Goal: Communication & Community: Answer question/provide support

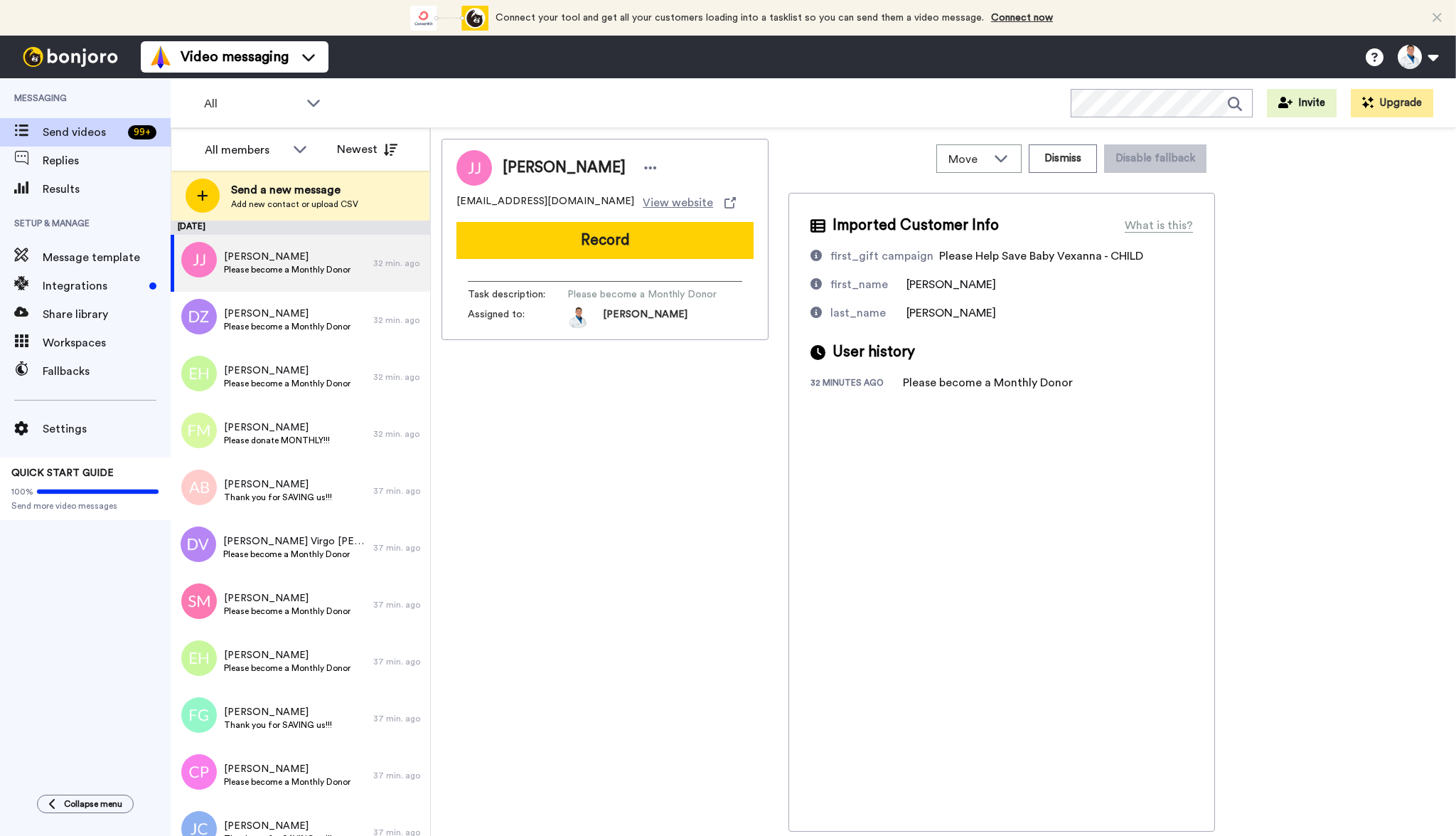
click at [364, 134] on div "All members Newest" at bounding box center [300, 149] width 258 height 42
click at [365, 146] on button "Newest" at bounding box center [367, 149] width 82 height 29
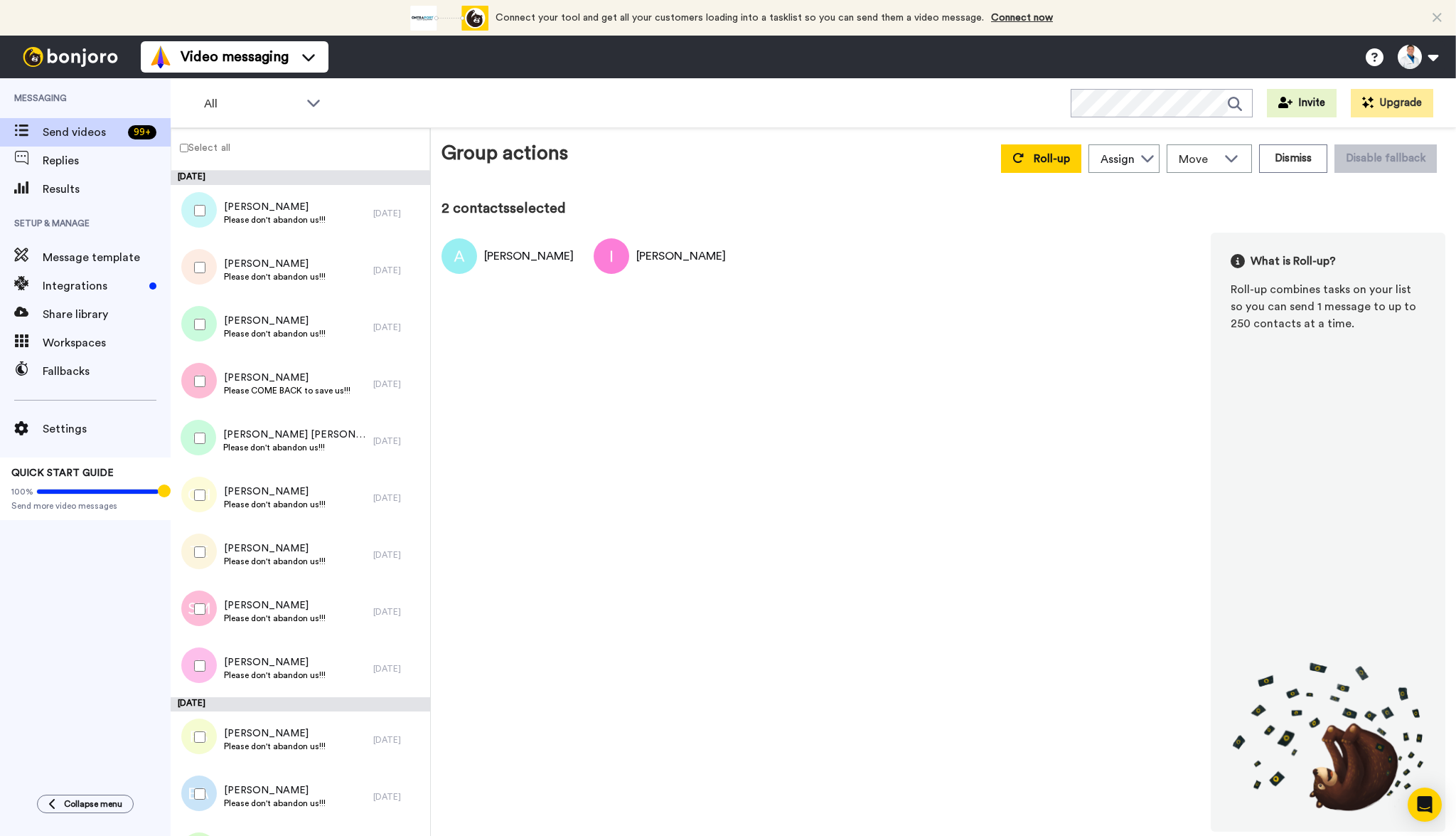
click at [200, 601] on div at bounding box center [197, 608] width 52 height 50
click at [197, 563] on div at bounding box center [197, 552] width 52 height 50
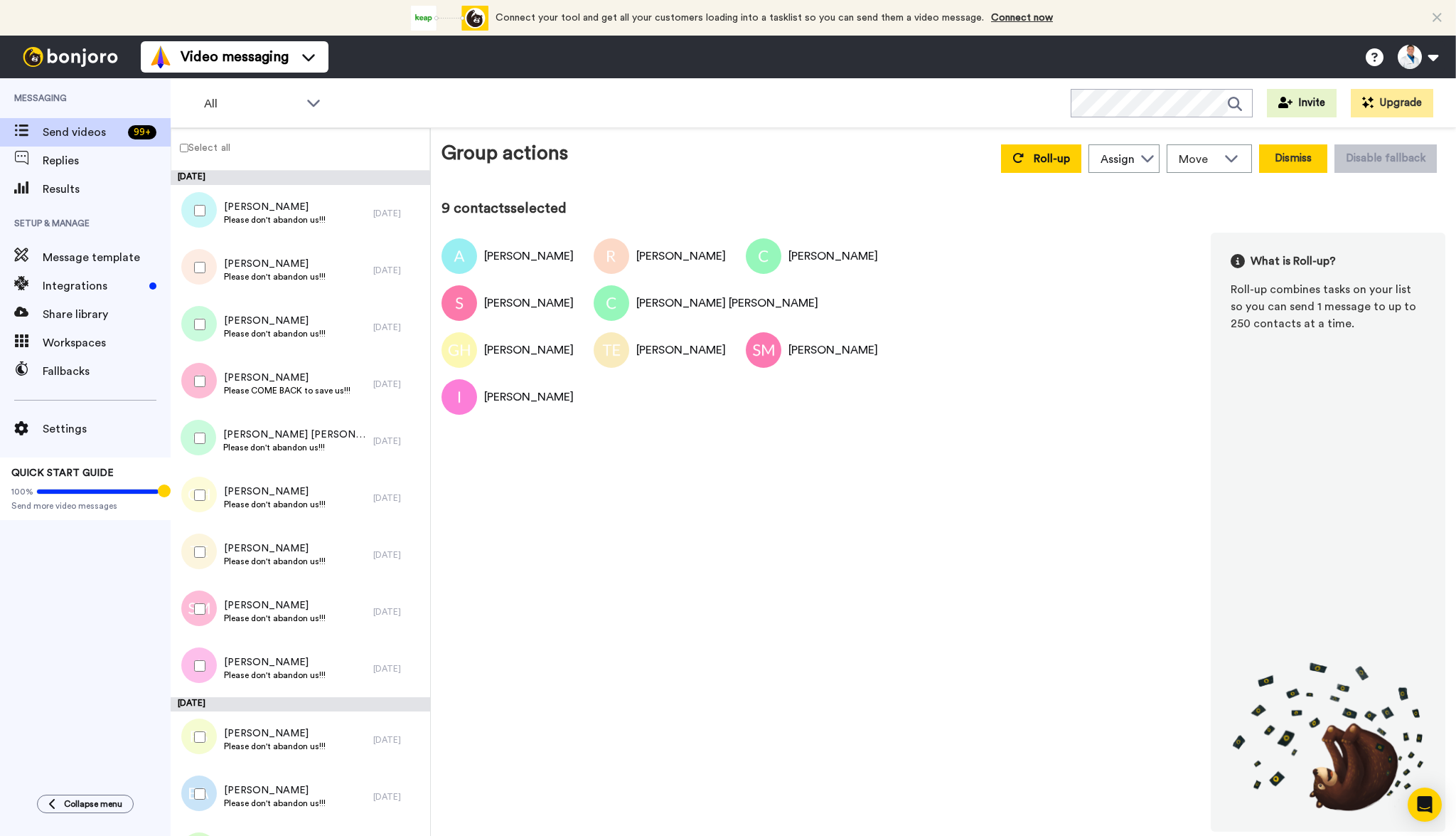
click at [1318, 154] on button "Dismiss" at bounding box center [1293, 159] width 68 height 29
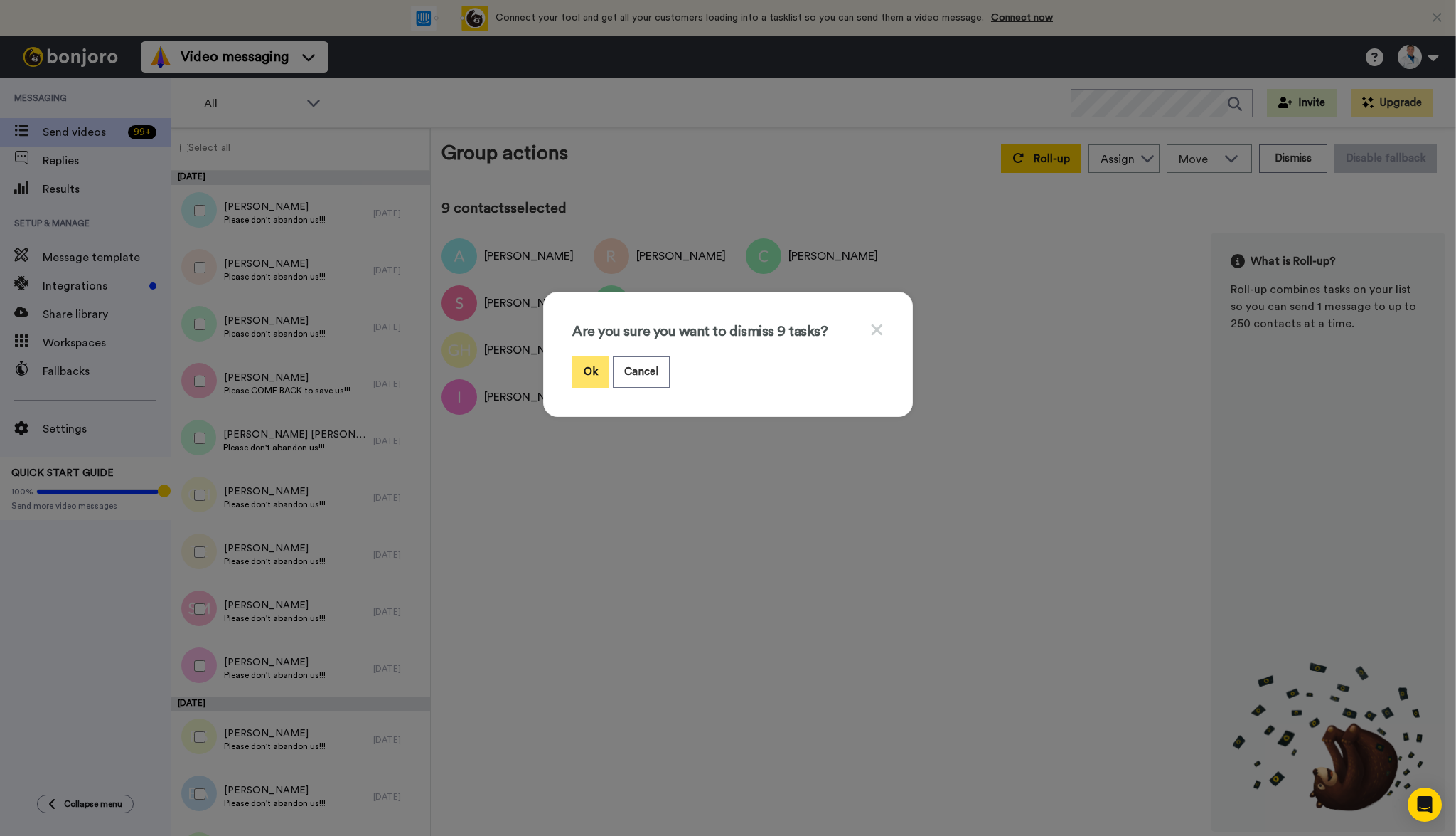
click at [596, 371] on button "Ok" at bounding box center [591, 371] width 37 height 30
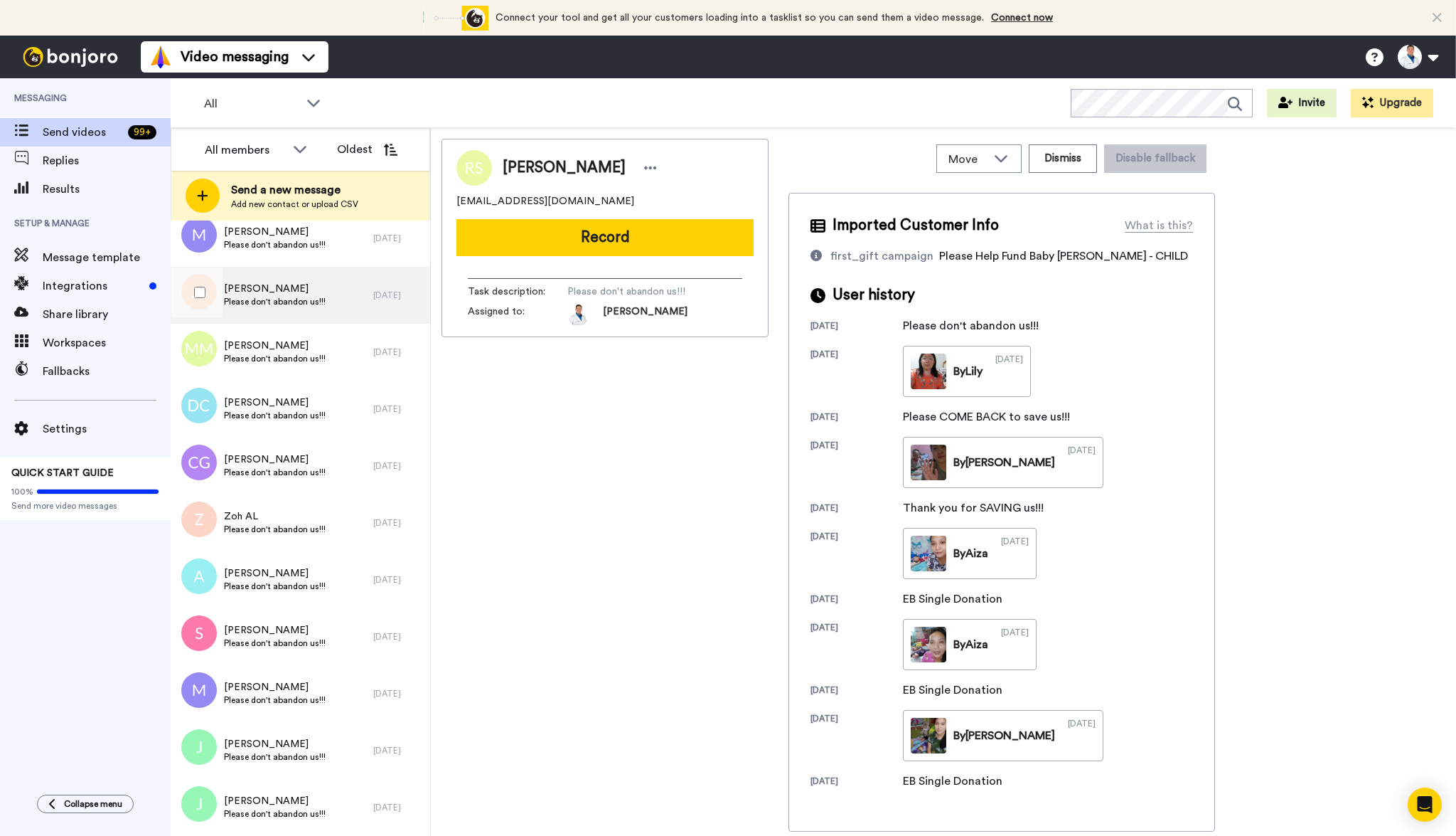
scroll to position [10791, 0]
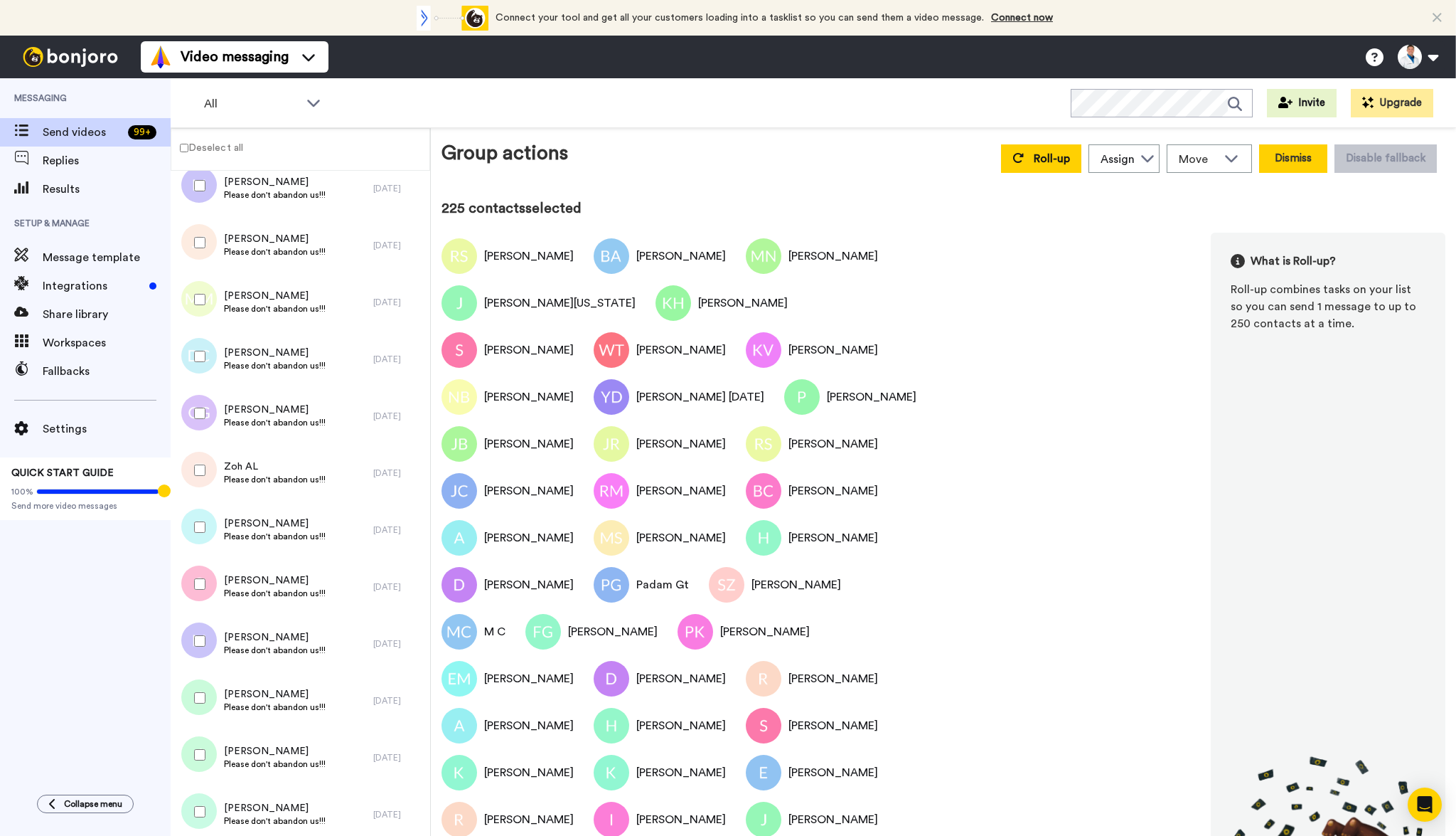
click at [1294, 152] on button "Dismiss" at bounding box center [1293, 159] width 68 height 29
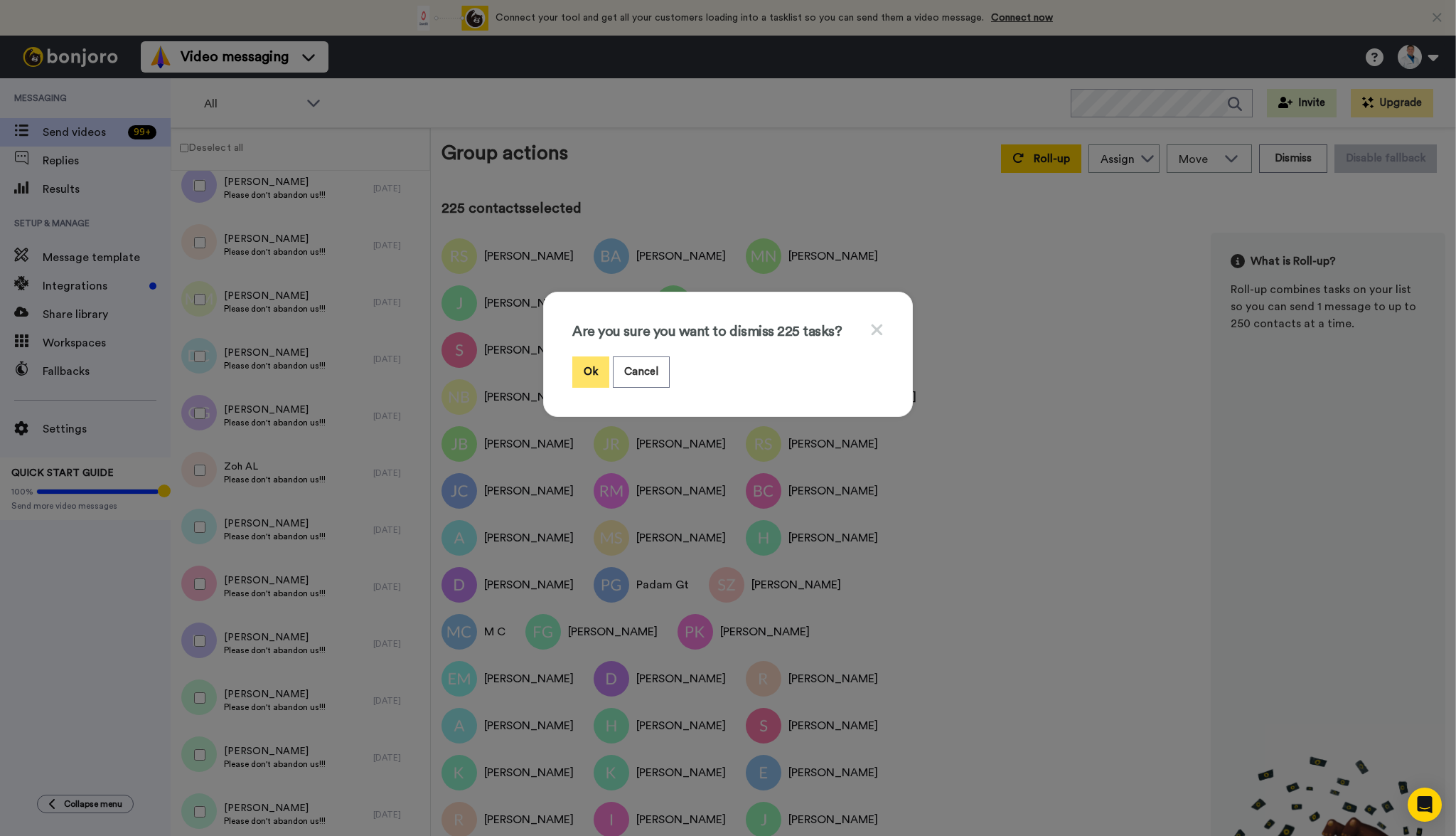
click at [583, 366] on button "Ok" at bounding box center [591, 371] width 37 height 30
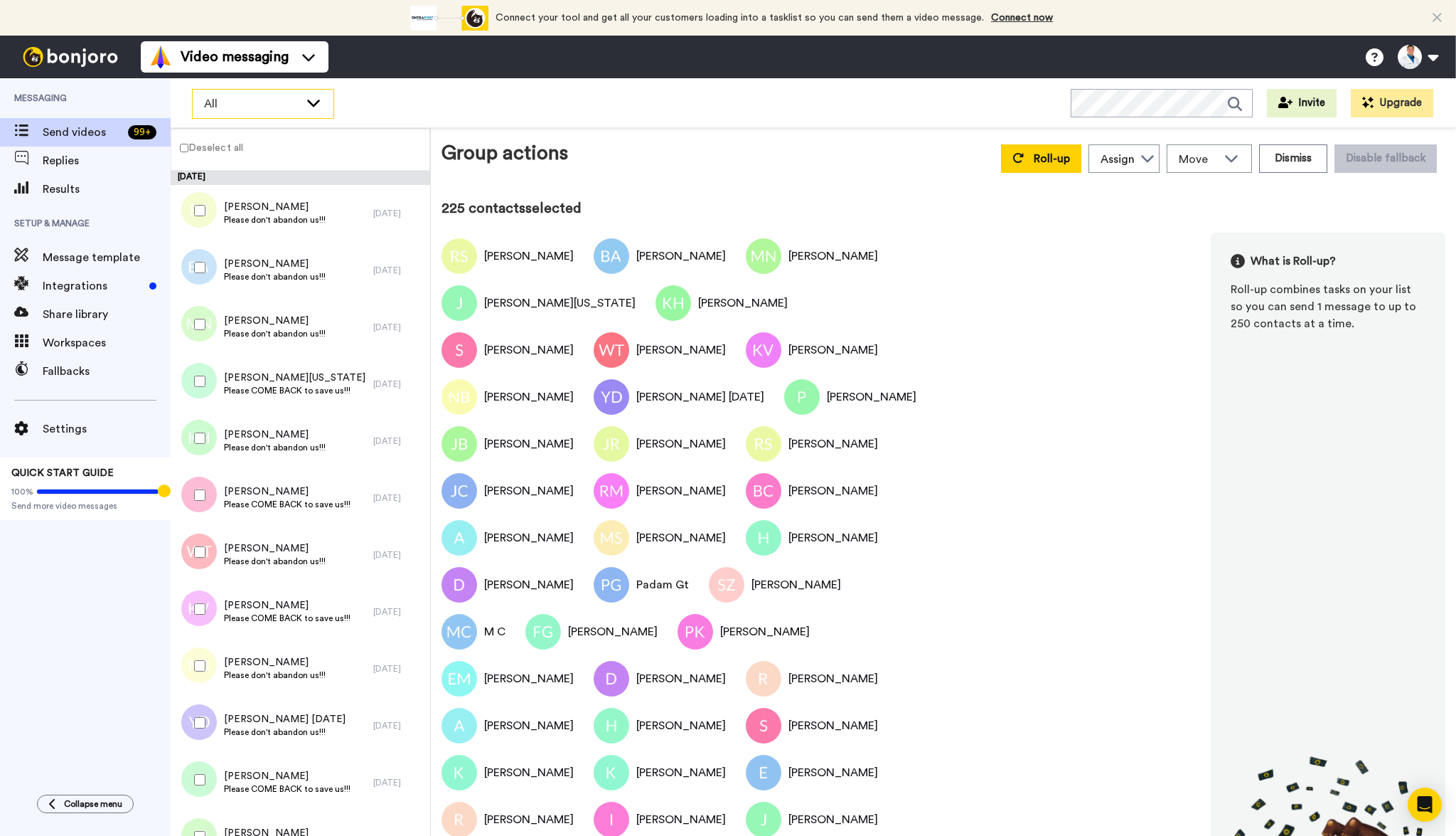
click at [283, 111] on span "All" at bounding box center [251, 103] width 95 height 18
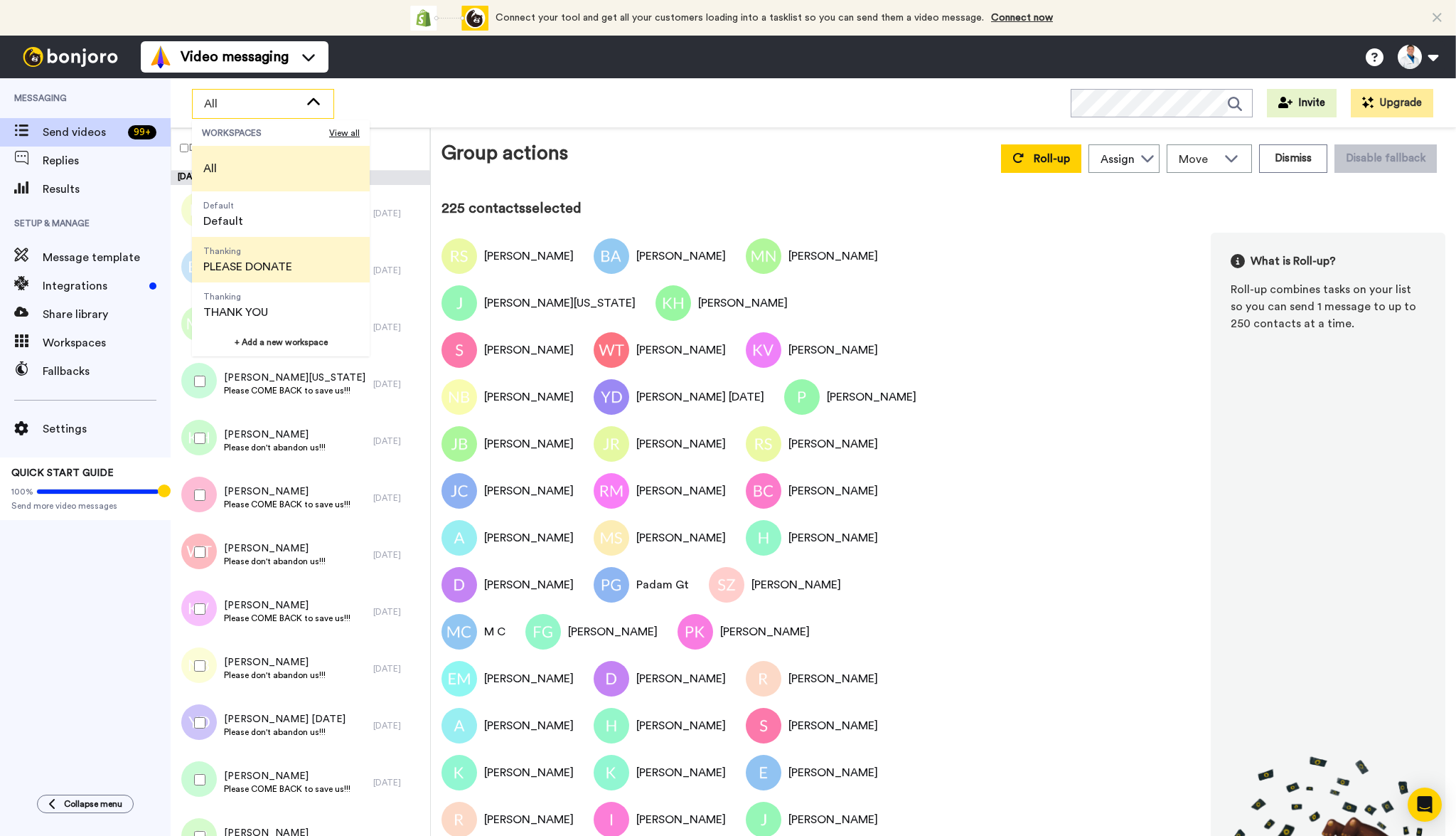
click at [251, 257] on span "Thanking PLEASE DONATE" at bounding box center [247, 259] width 112 height 45
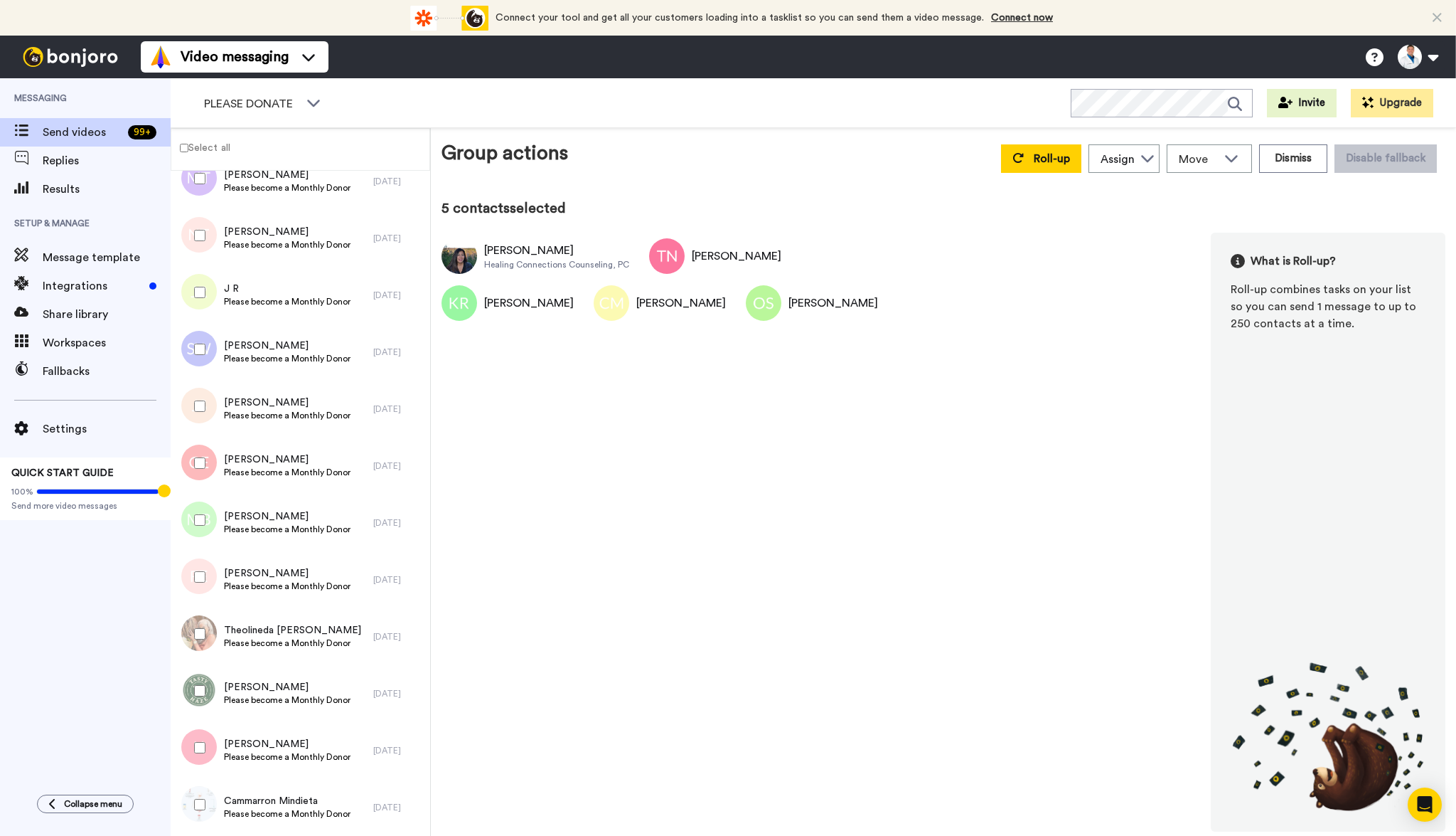
scroll to position [800, 0]
click at [197, 147] on label "Select all" at bounding box center [201, 147] width 59 height 17
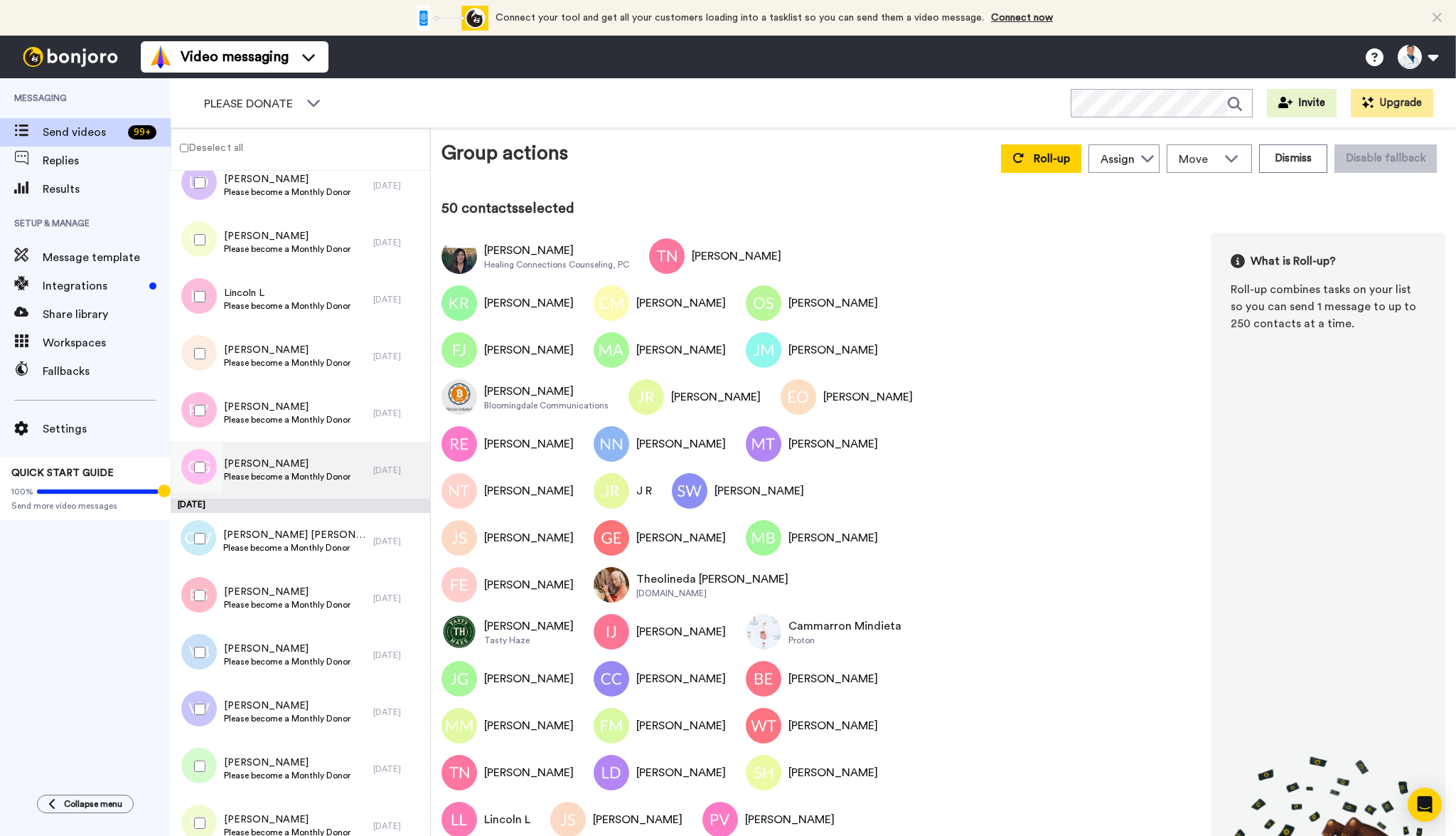
scroll to position [1878, 0]
click at [201, 544] on div at bounding box center [197, 537] width 52 height 50
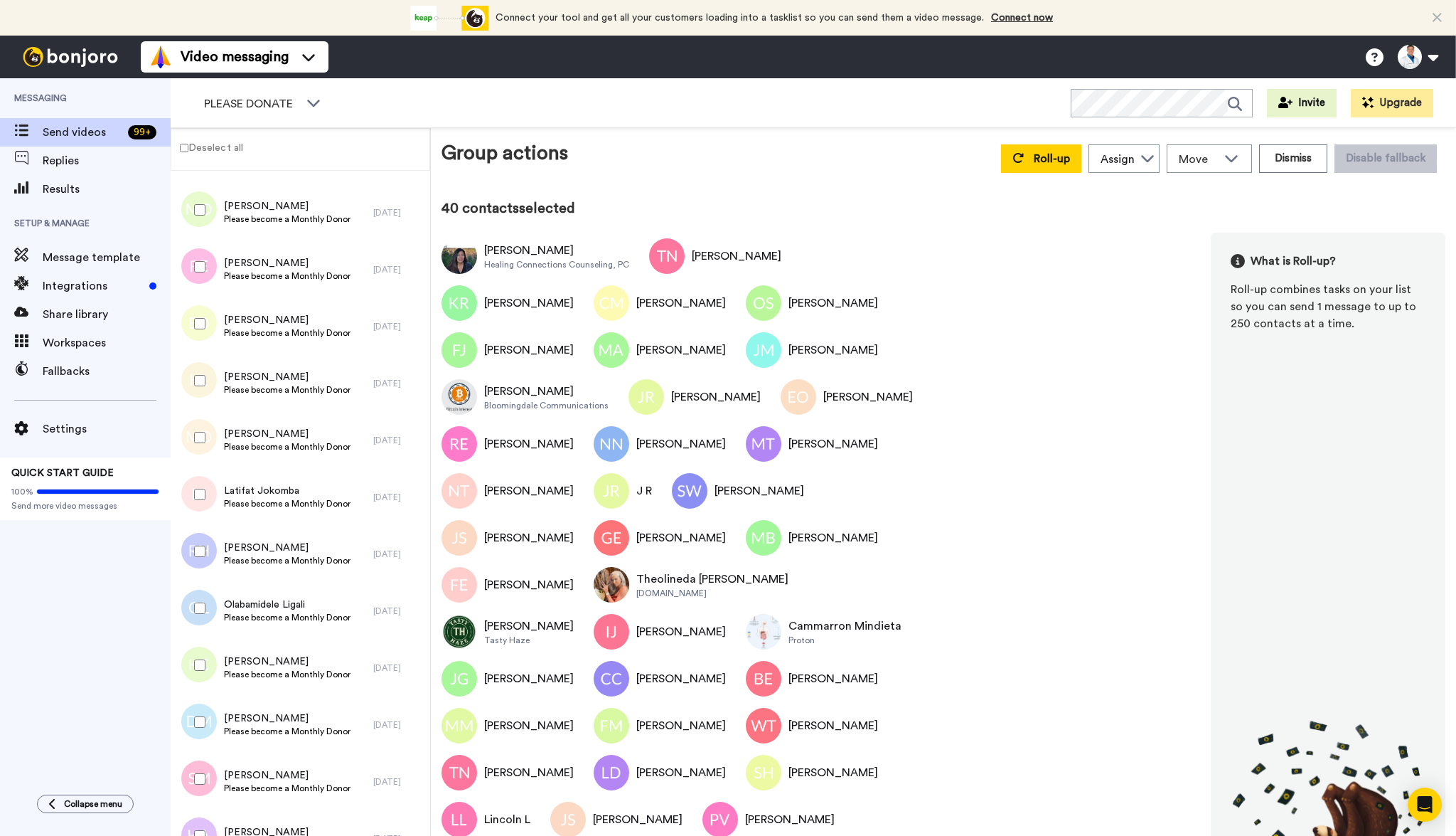
scroll to position [2617, 0]
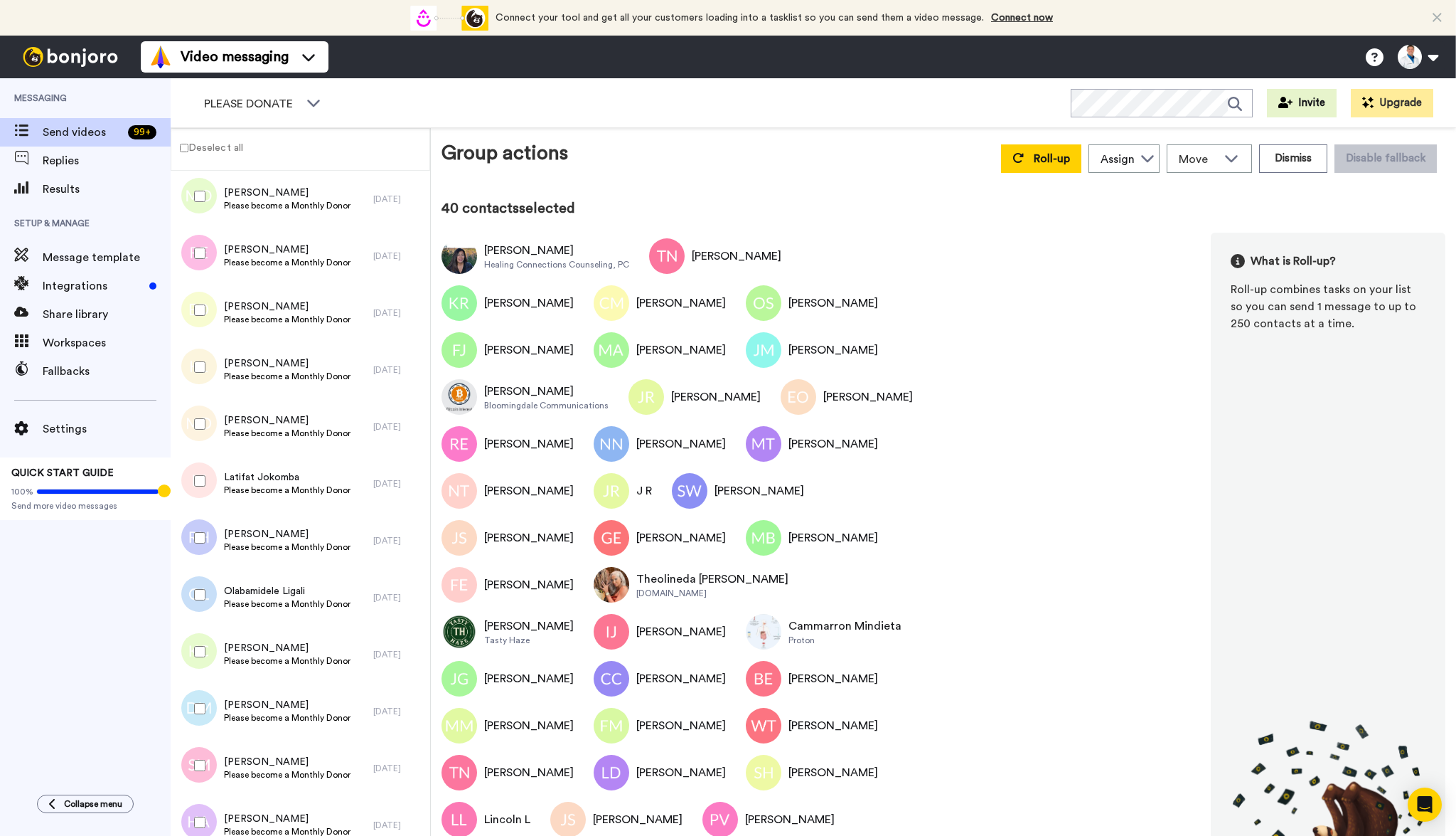
click at [201, 414] on div at bounding box center [197, 424] width 52 height 50
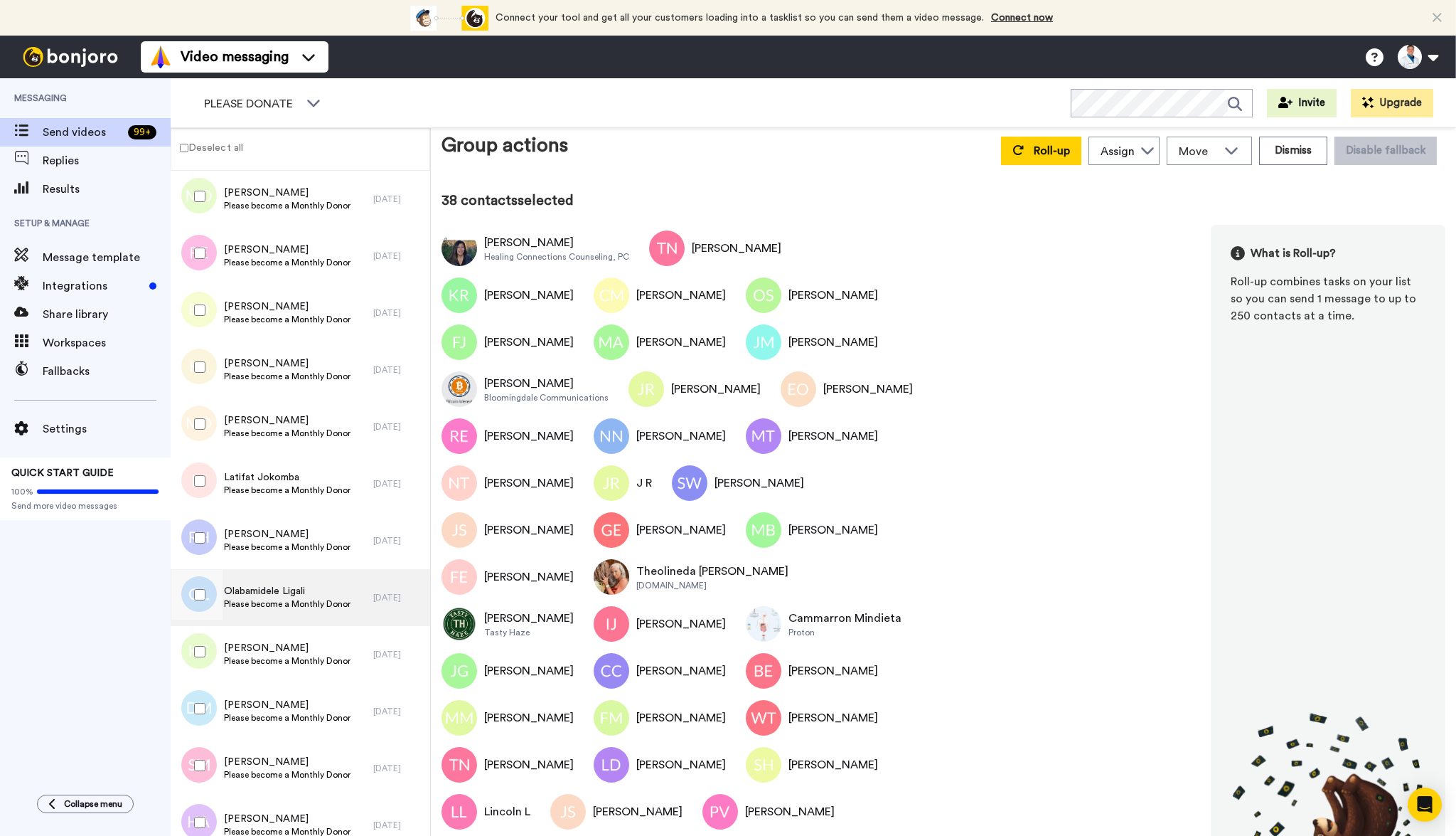
scroll to position [7, 0]
click at [1308, 157] on button "Dismiss" at bounding box center [1293, 151] width 68 height 29
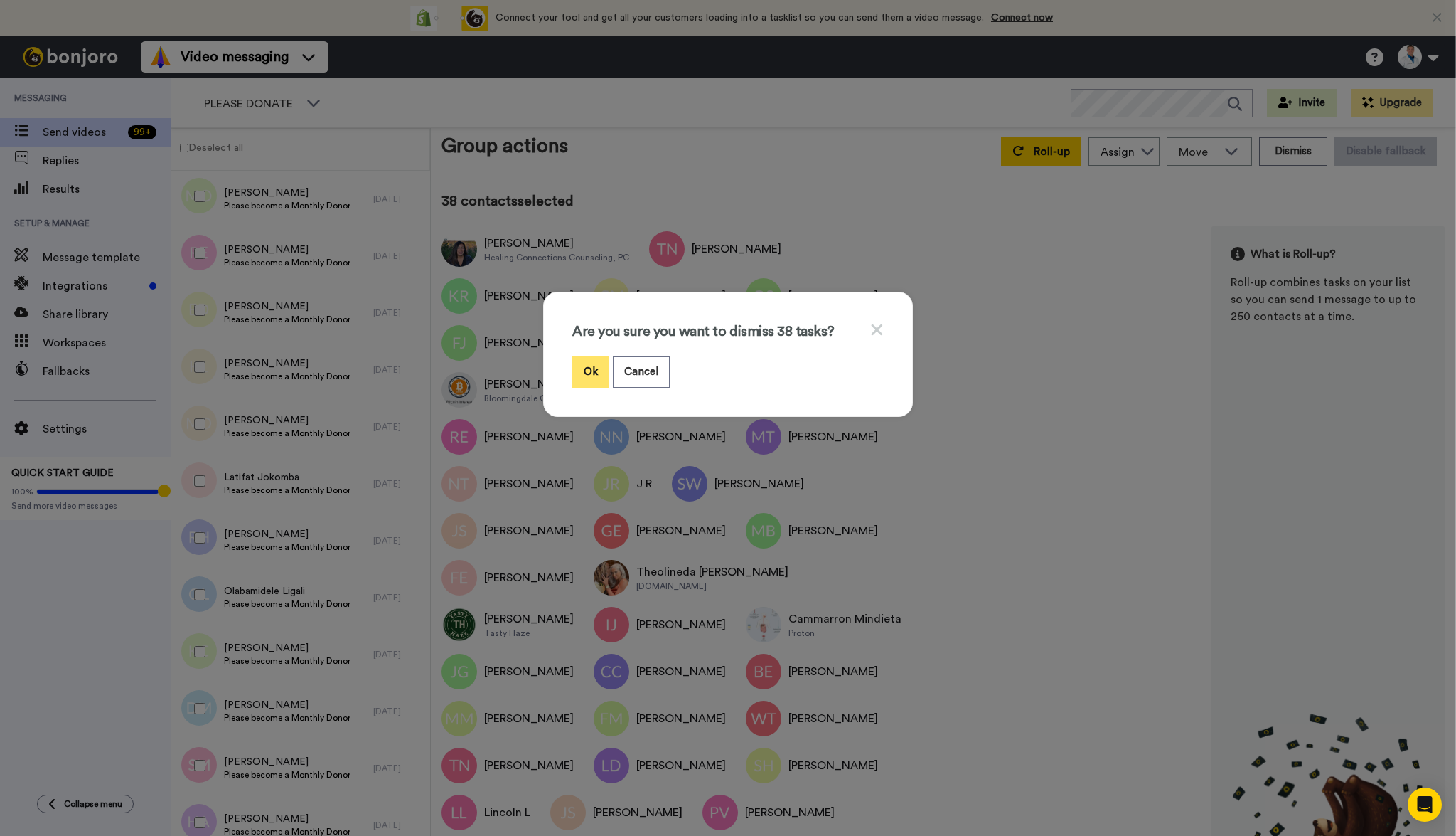
click at [587, 375] on button "Ok" at bounding box center [591, 371] width 37 height 30
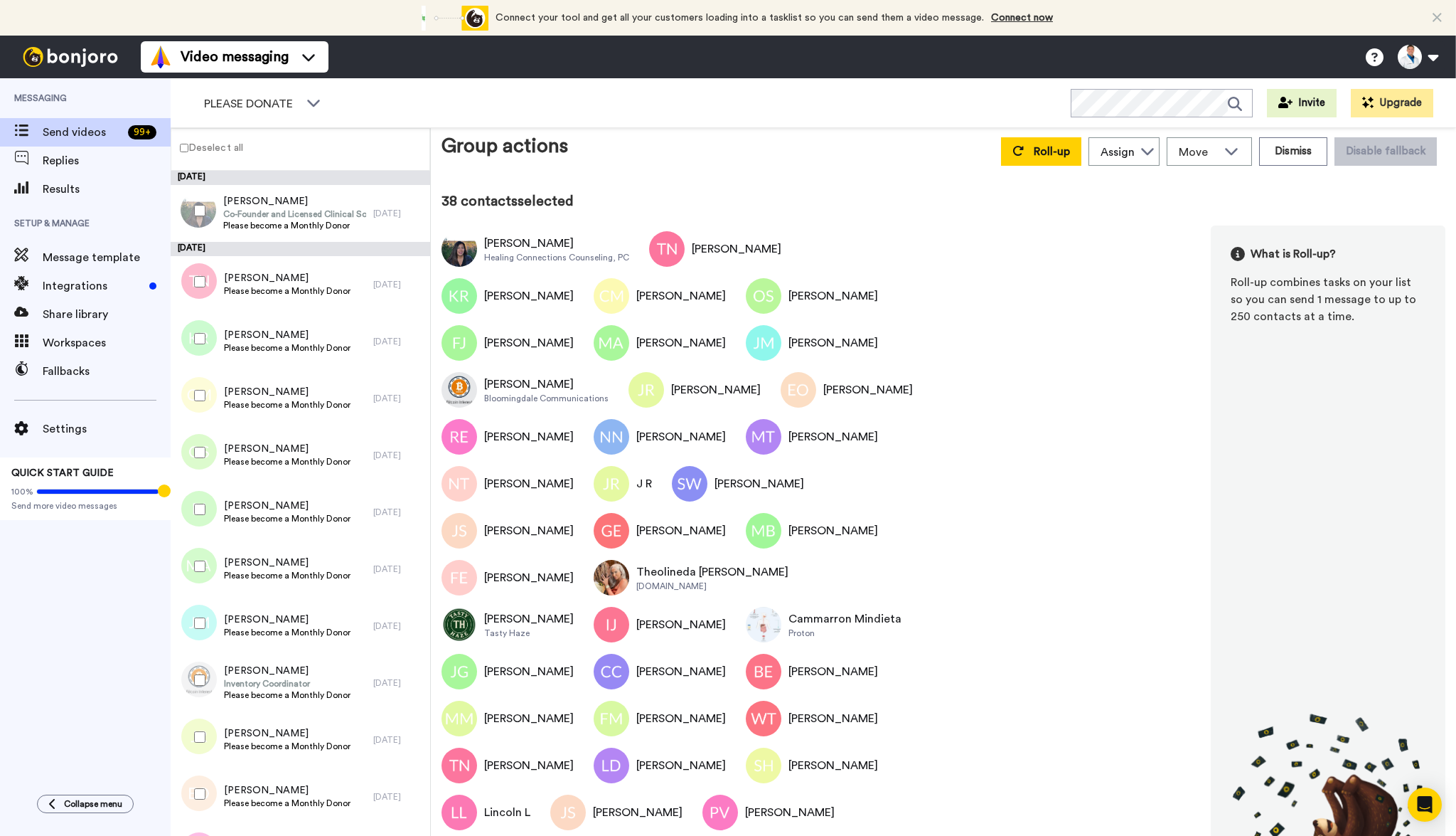
scroll to position [0, 0]
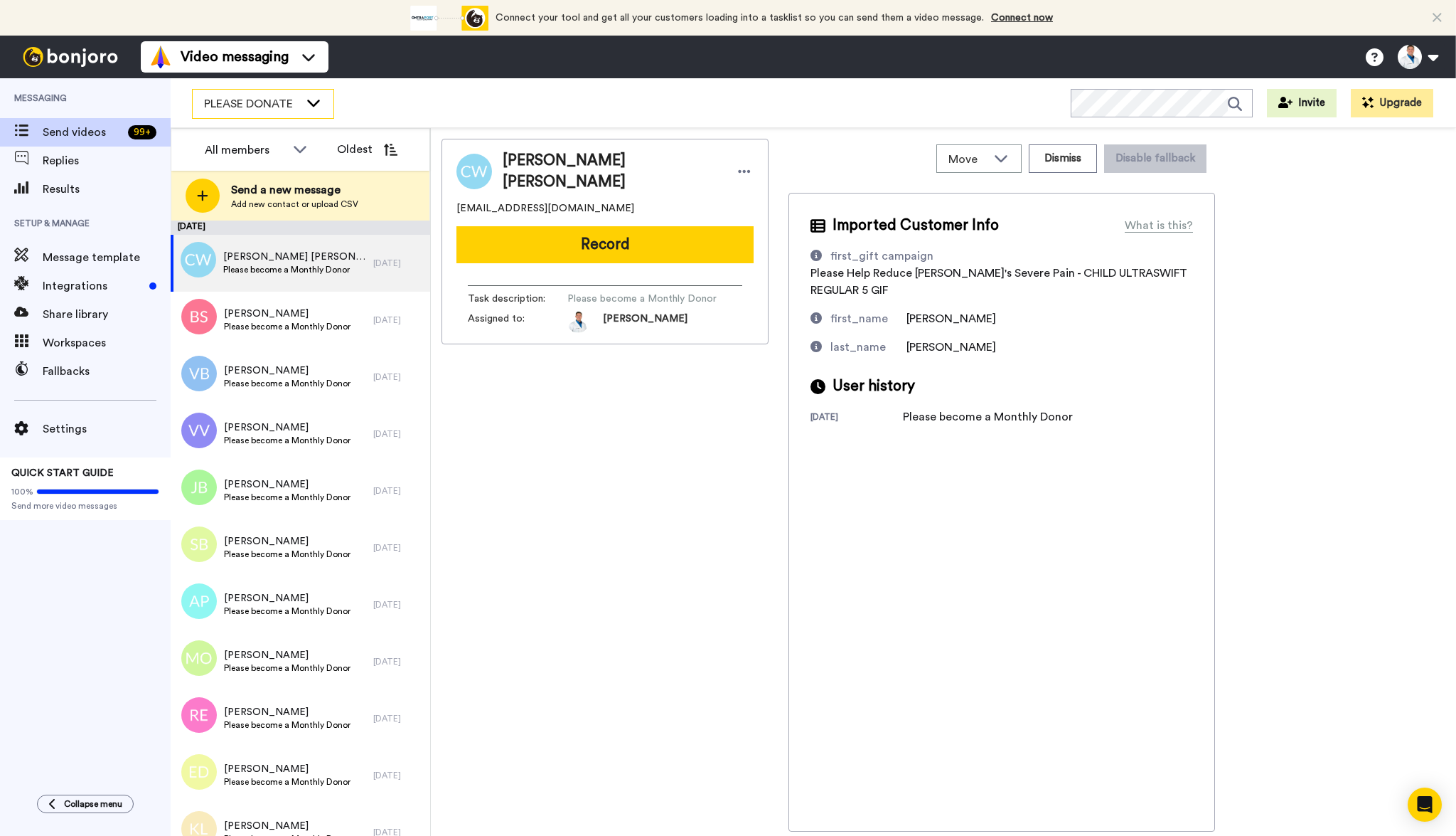
click at [268, 112] on div "PLEASE DONATE" at bounding box center [263, 103] width 141 height 29
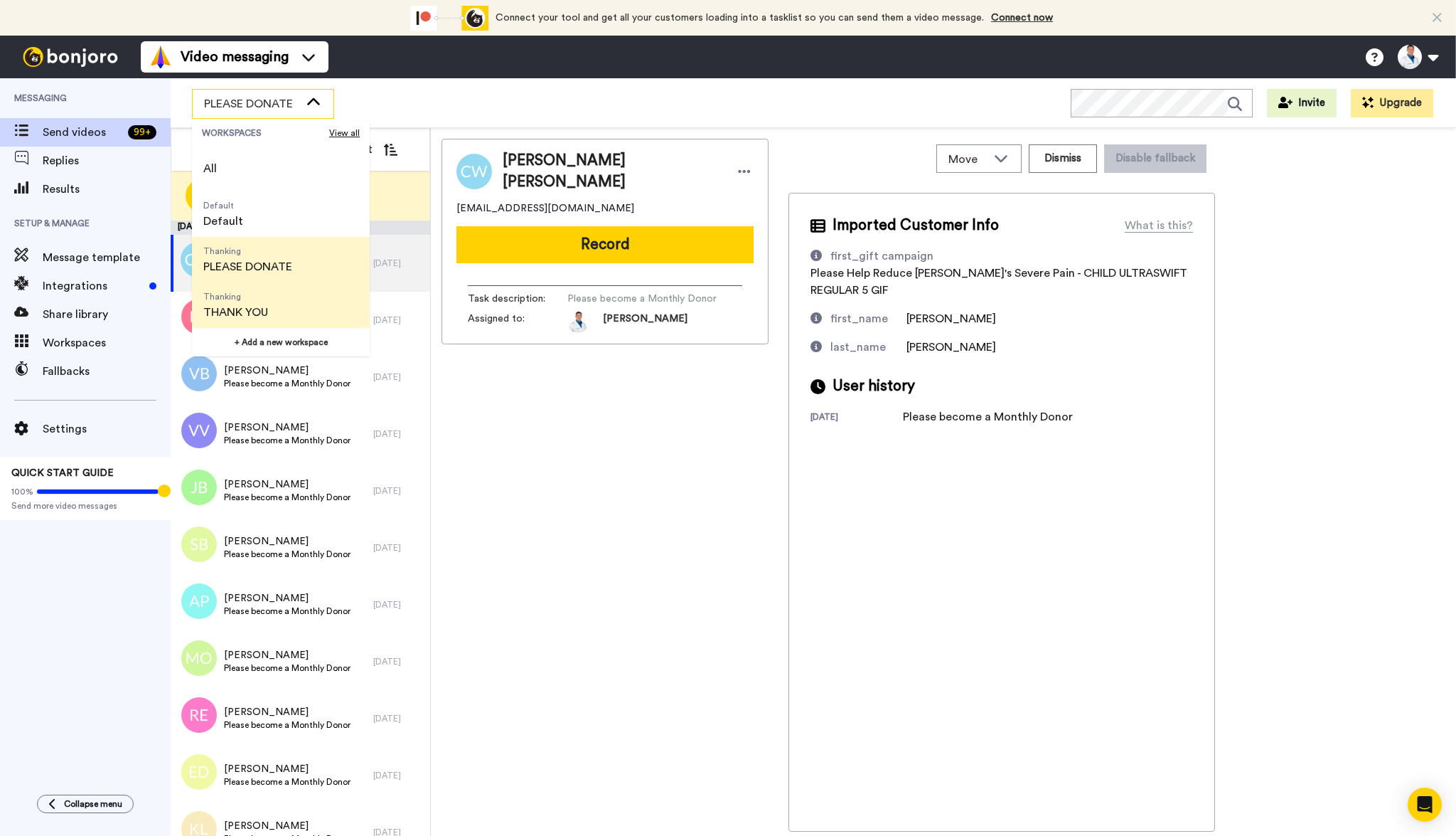
click at [270, 300] on span "Thanking THANK YOU" at bounding box center [235, 304] width 88 height 45
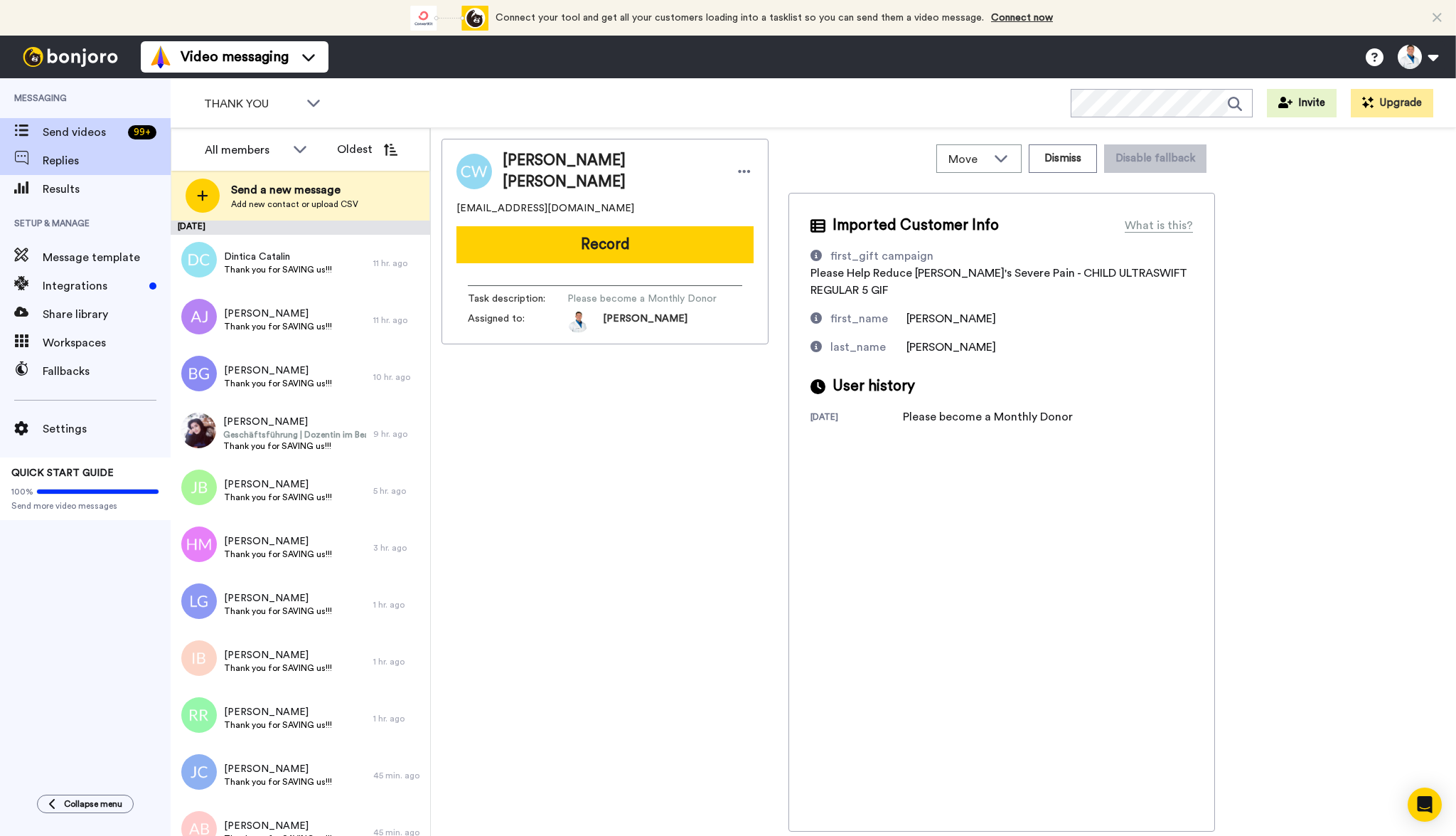
click at [78, 170] on div "Replies" at bounding box center [85, 160] width 170 height 29
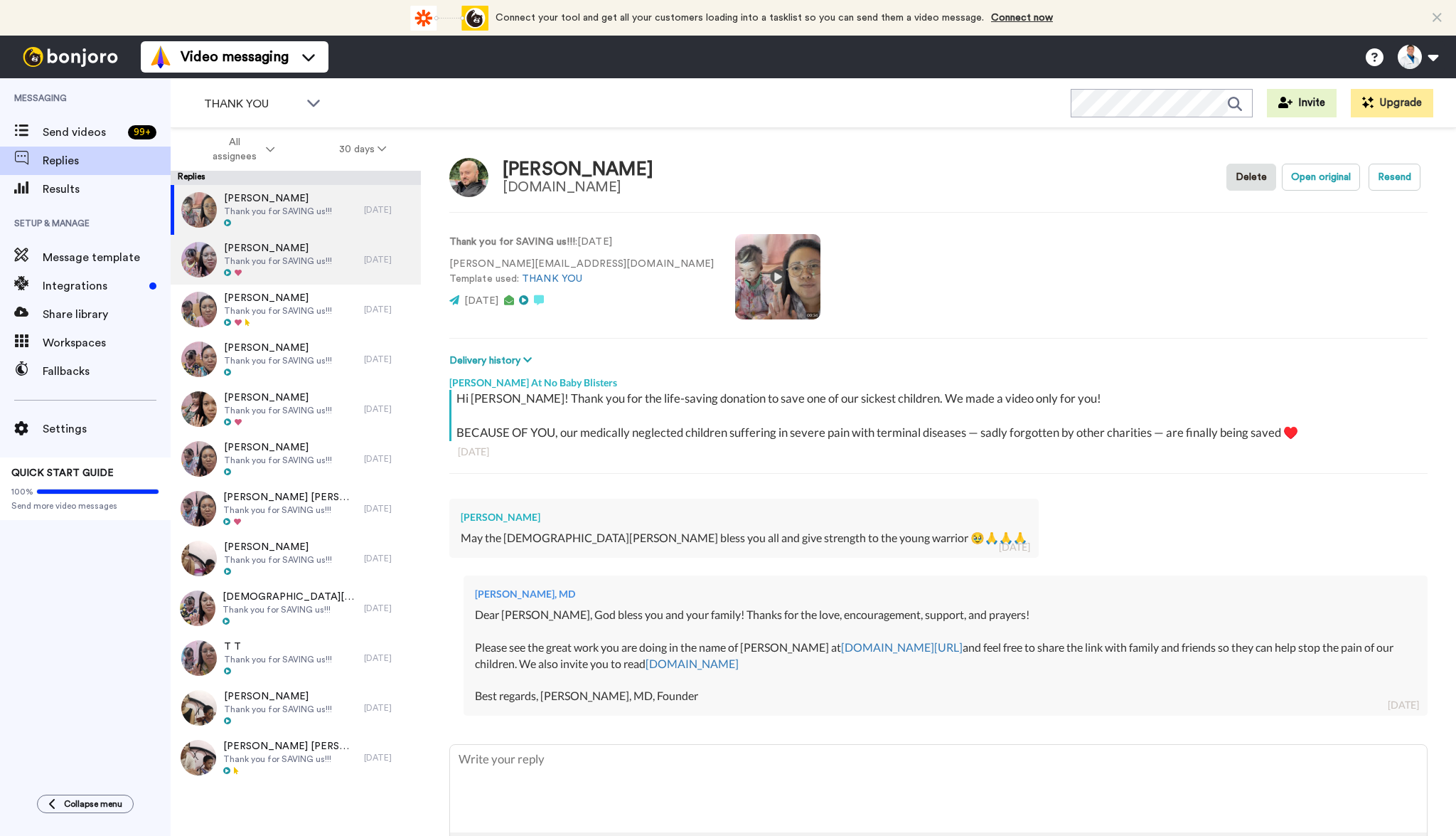
click at [336, 262] on div "Natali Lopez Thank you for SAVING us!!!" at bounding box center [267, 260] width 194 height 50
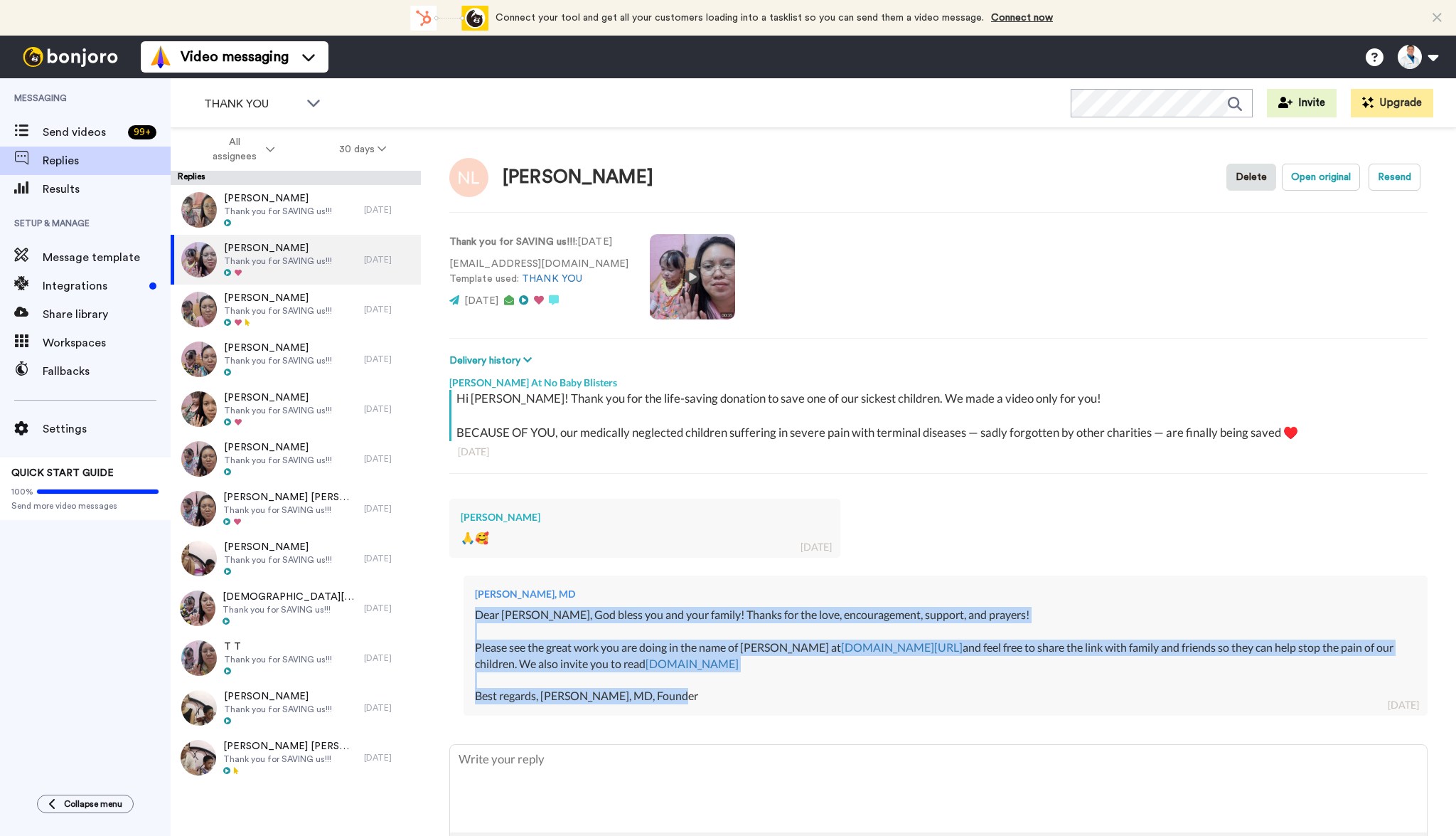
drag, startPoint x: 692, startPoint y: 689, endPoint x: 475, endPoint y: 614, distance: 229.6
click at [475, 614] on div "Dr. Aaron Tabor, MD Dear Natali, God bless you and your family! Thanks for the …" at bounding box center [945, 645] width 964 height 140
copy div "Dear Natali, God bless you and your family! Thanks for the love, encouragement,…"
click at [268, 207] on span "Thank you for SAVING us!!!" at bounding box center [277, 211] width 108 height 11
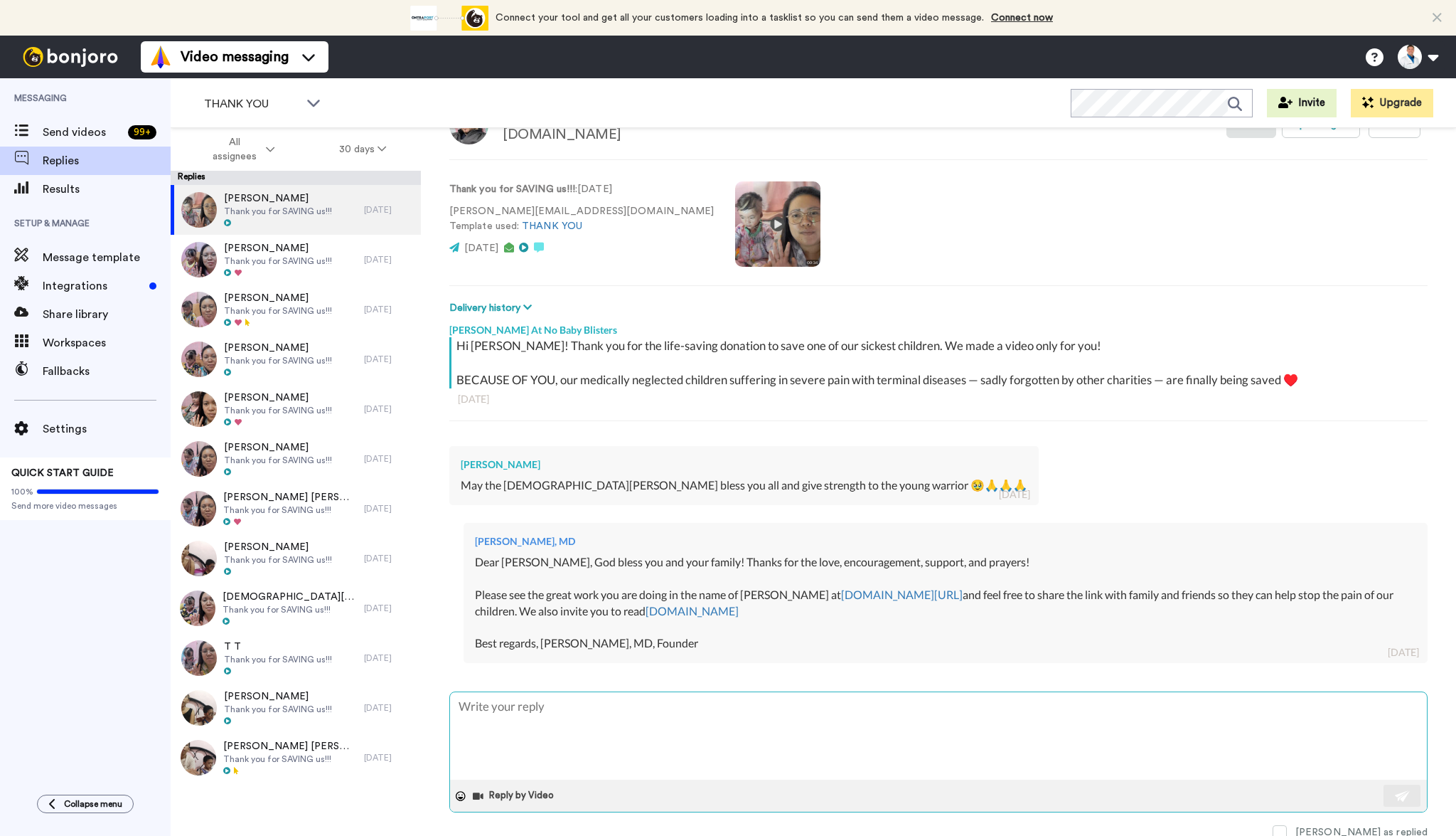
scroll to position [52, 0]
click at [286, 273] on div at bounding box center [277, 273] width 108 height 10
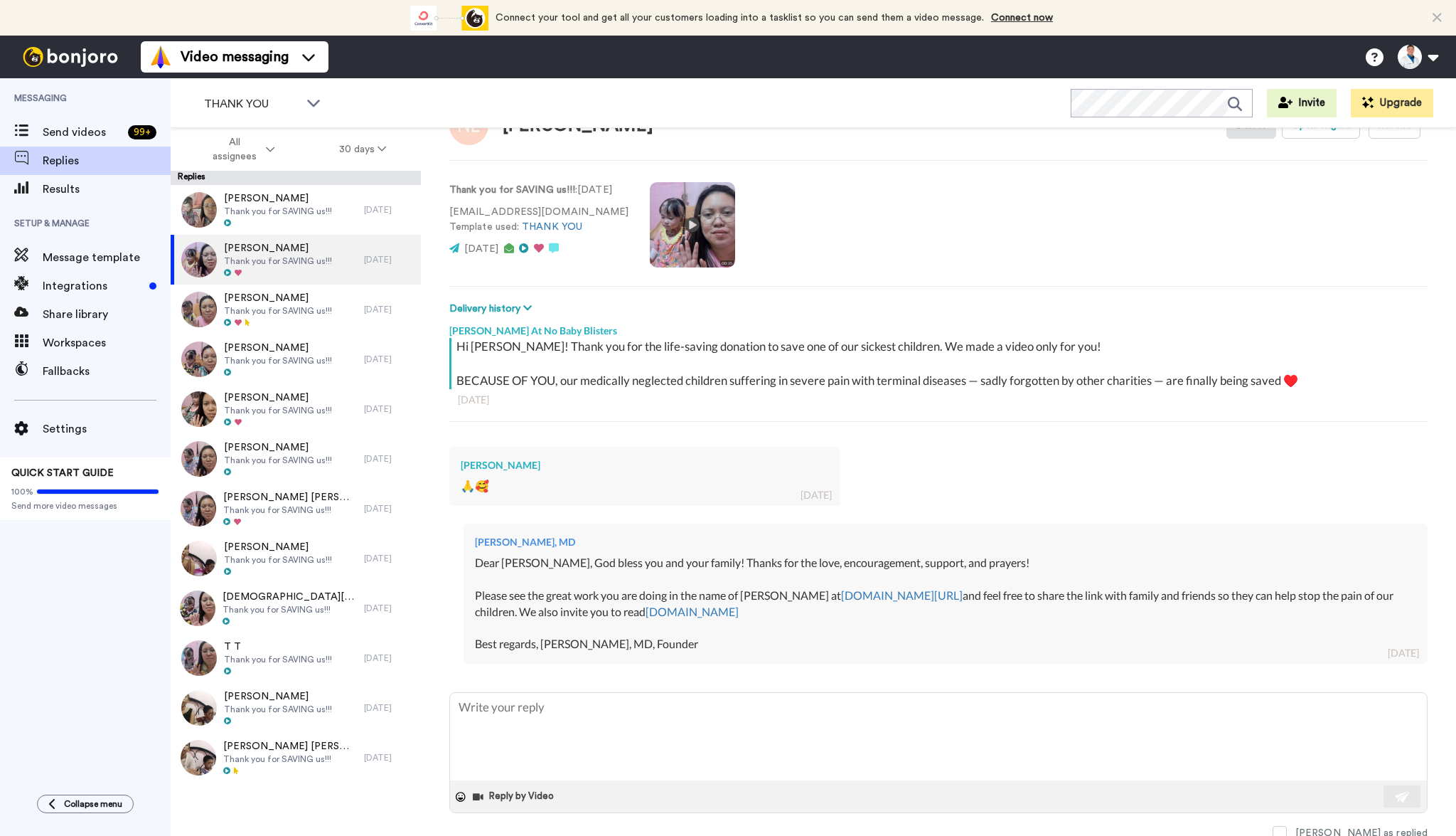
type textarea "x"
